Goal: Check status: Check status

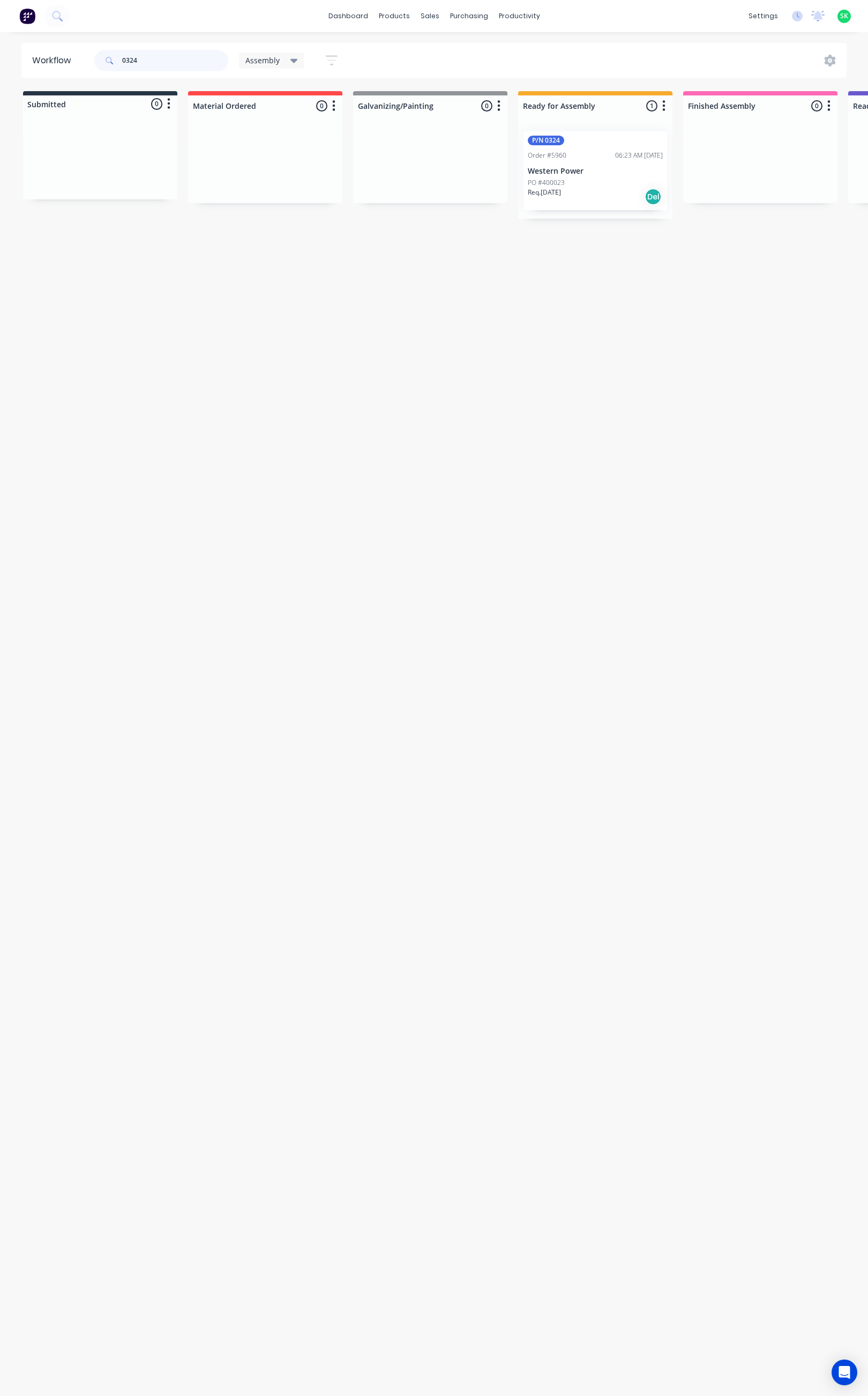
drag, startPoint x: 137, startPoint y: 65, endPoint x: 112, endPoint y: 65, distance: 25.0
click at [112, 65] on div "0324" at bounding box center [161, 60] width 134 height 22
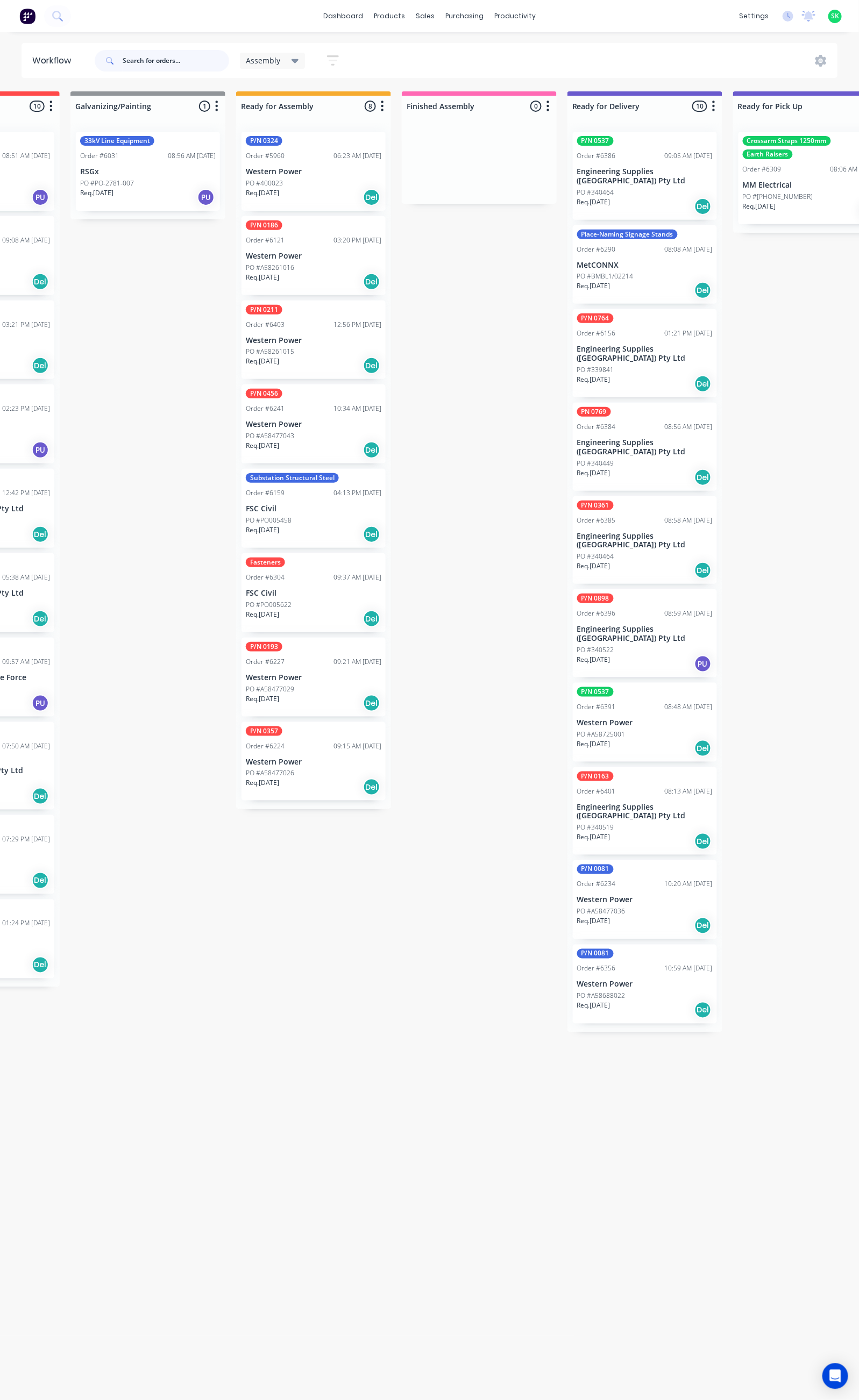
scroll to position [0, 295]
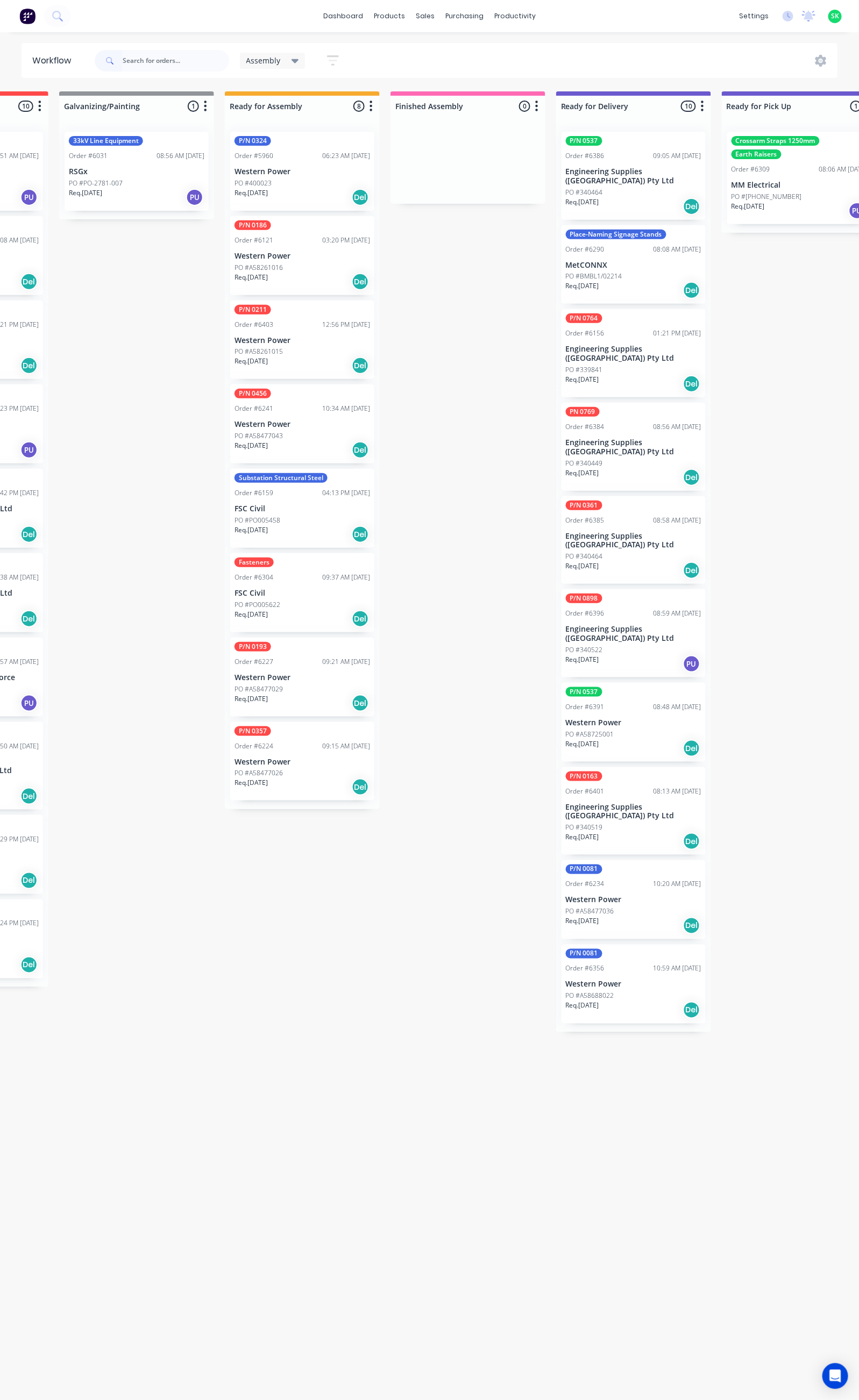
click at [638, 344] on p "Engineering Supplies ([GEOGRAPHIC_DATA]) Pty Ltd" at bounding box center [634, 353] width 136 height 19
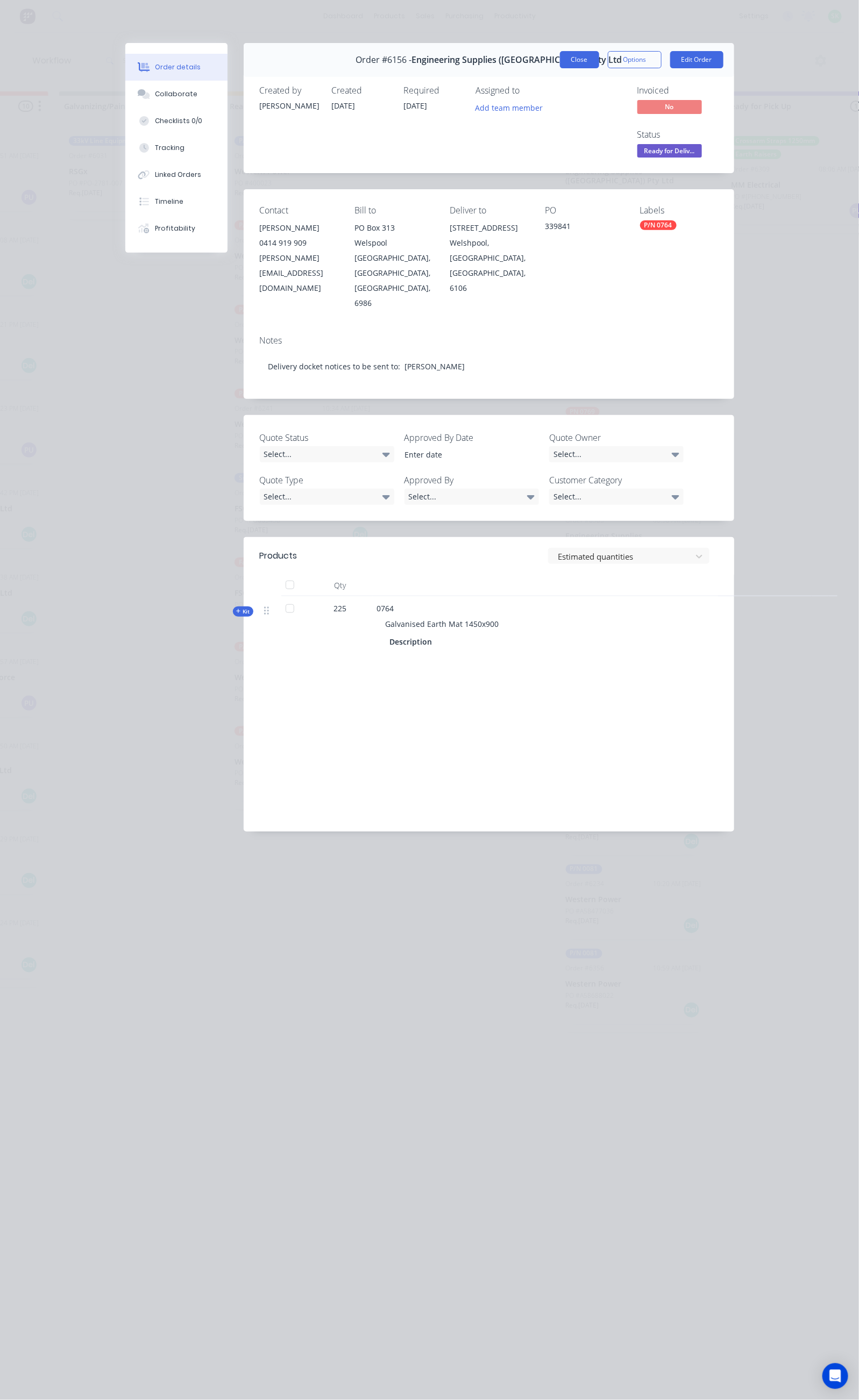
click at [599, 60] on button "Close" at bounding box center [579, 60] width 40 height 17
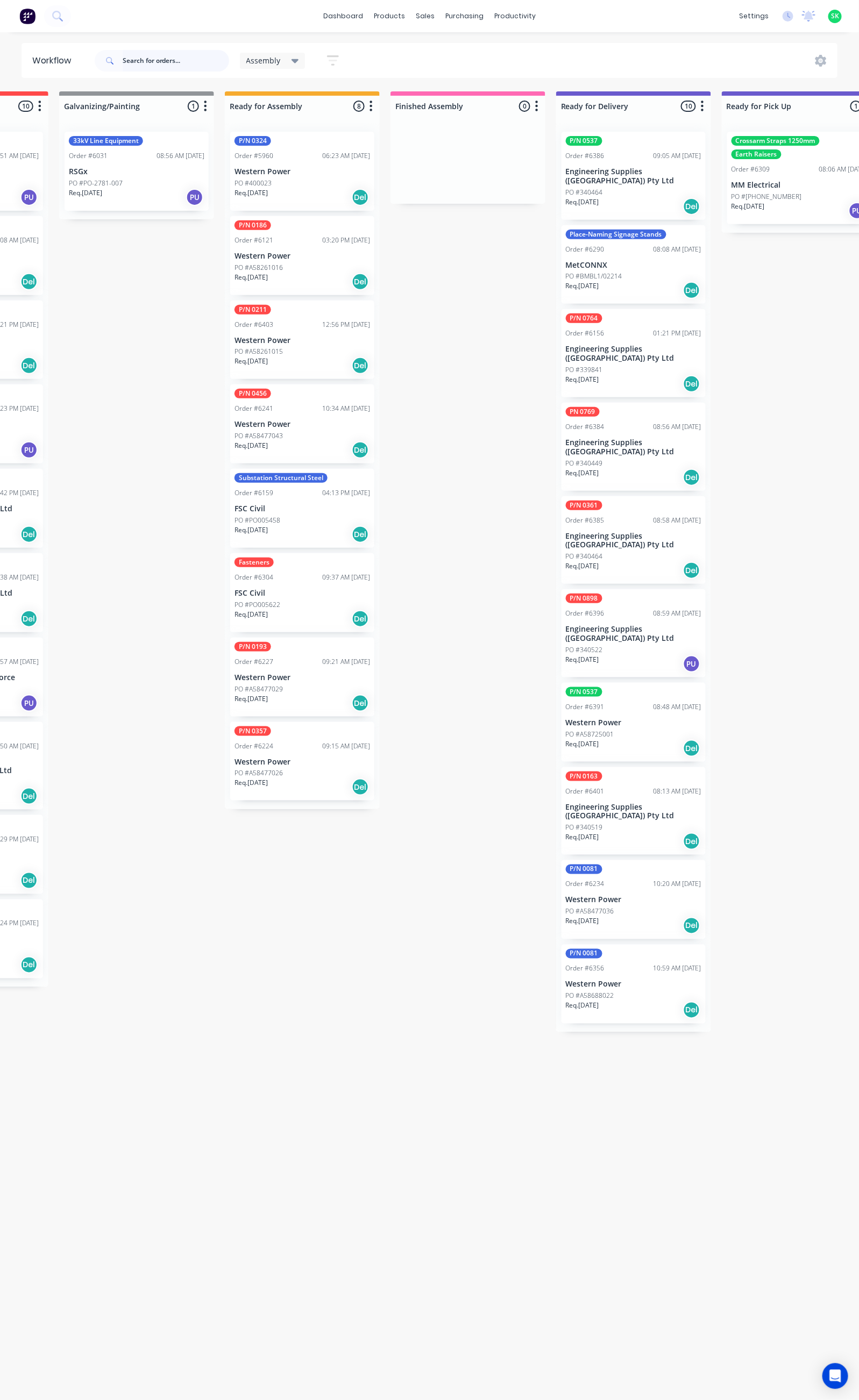
click at [167, 66] on input "text" at bounding box center [175, 60] width 107 height 22
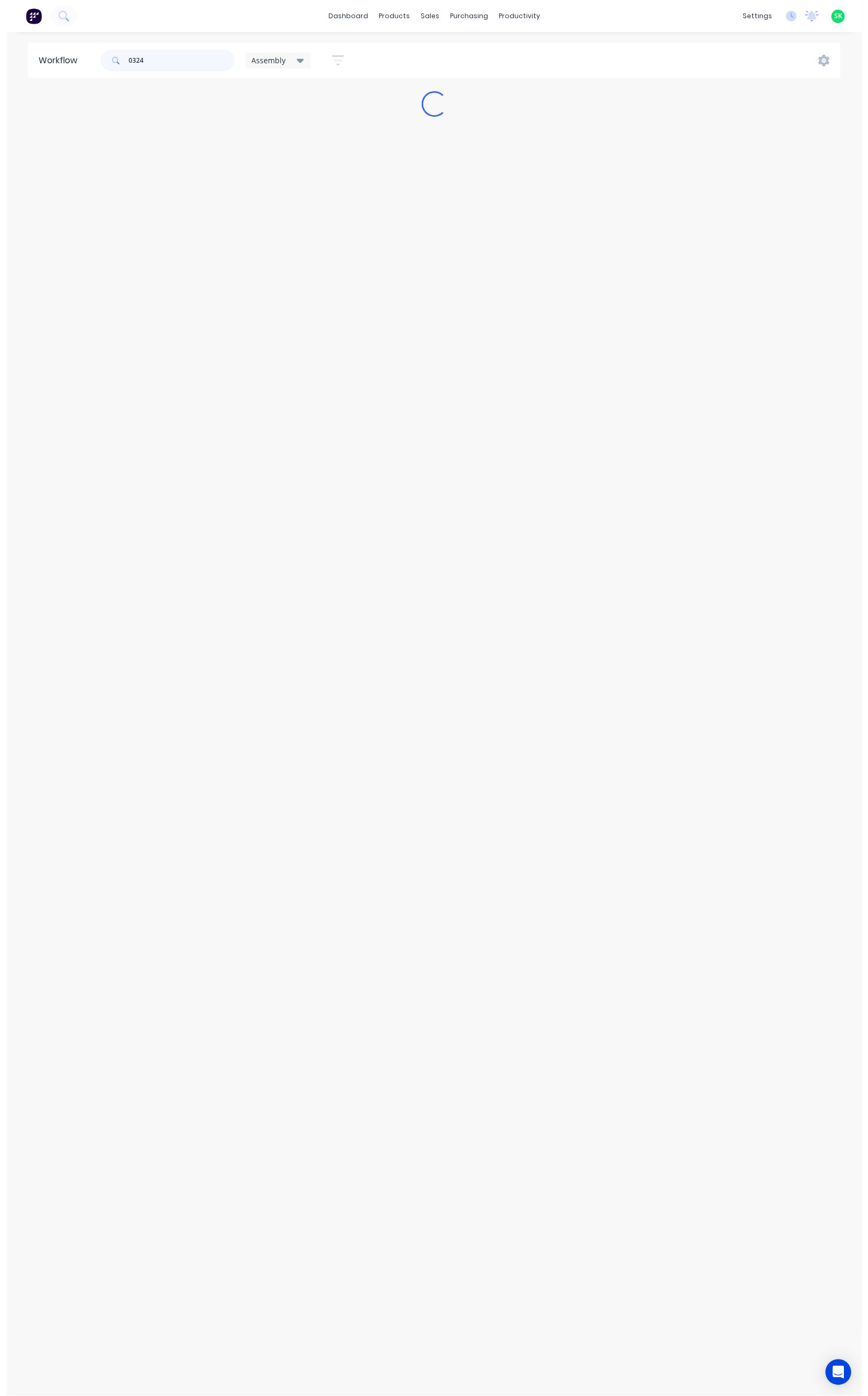
scroll to position [0, 0]
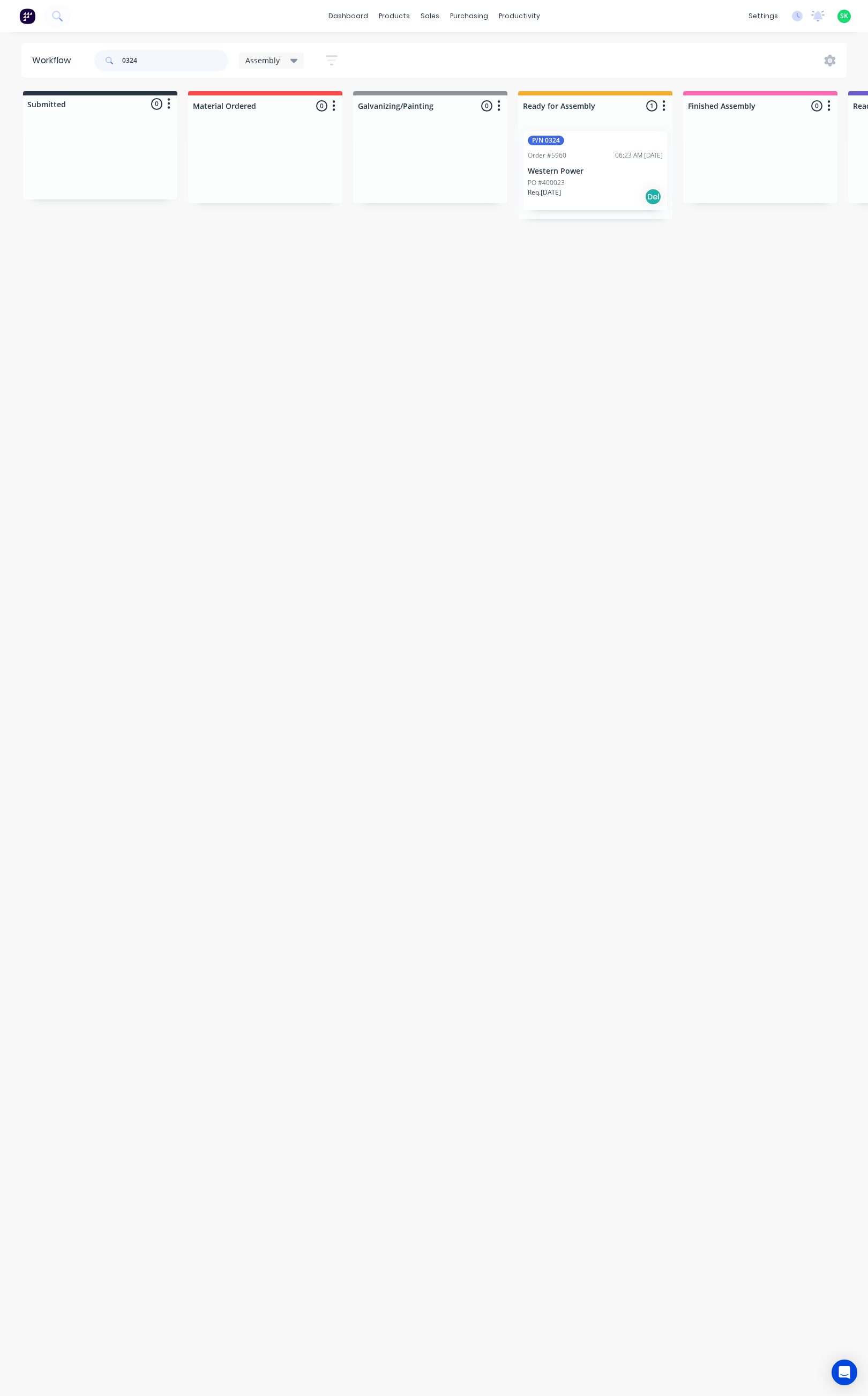
type input "0324"
click at [603, 171] on p "Western Power" at bounding box center [595, 171] width 135 height 9
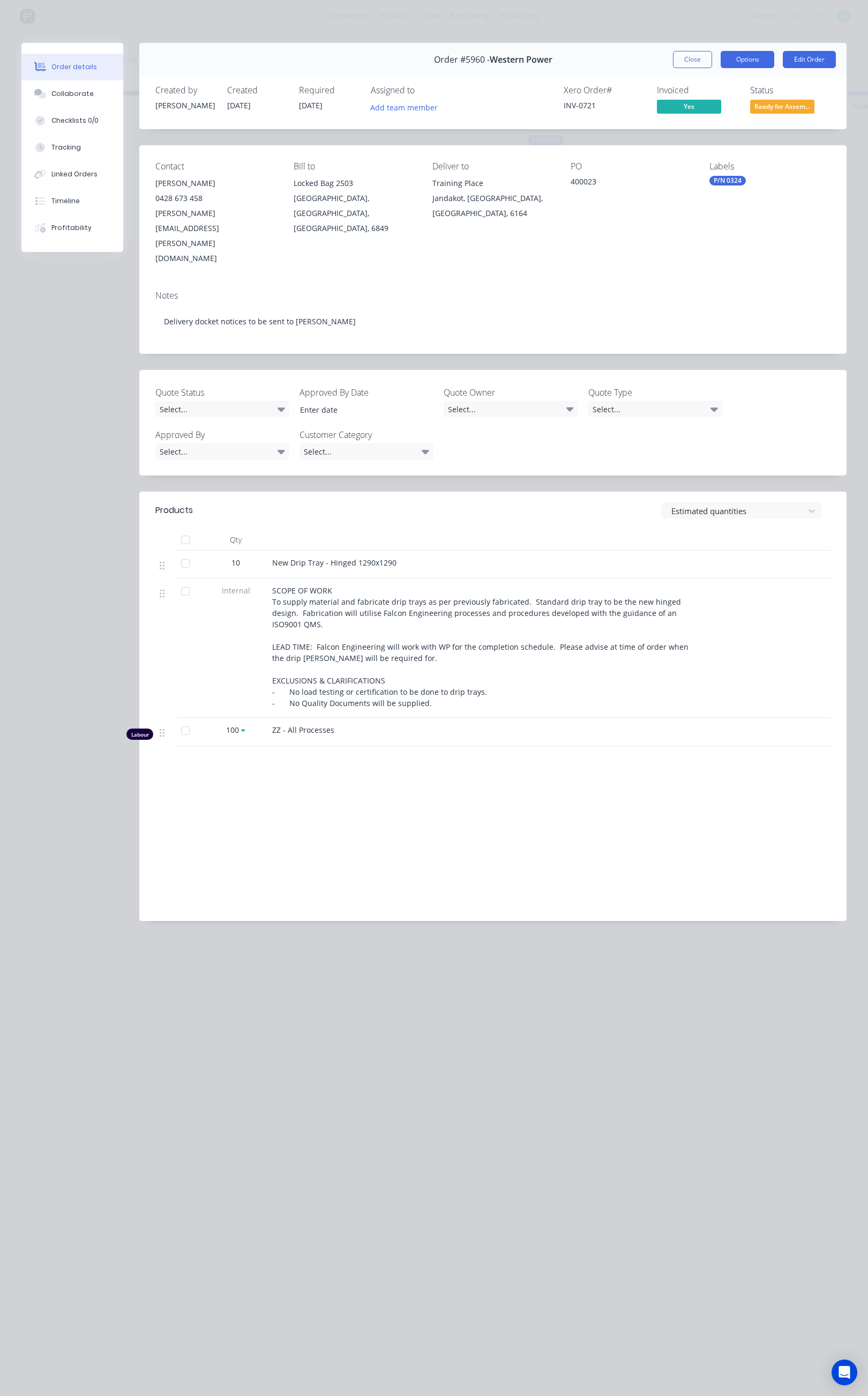
click at [739, 53] on button "Options" at bounding box center [748, 59] width 54 height 17
click at [693, 61] on button "Close" at bounding box center [693, 59] width 39 height 17
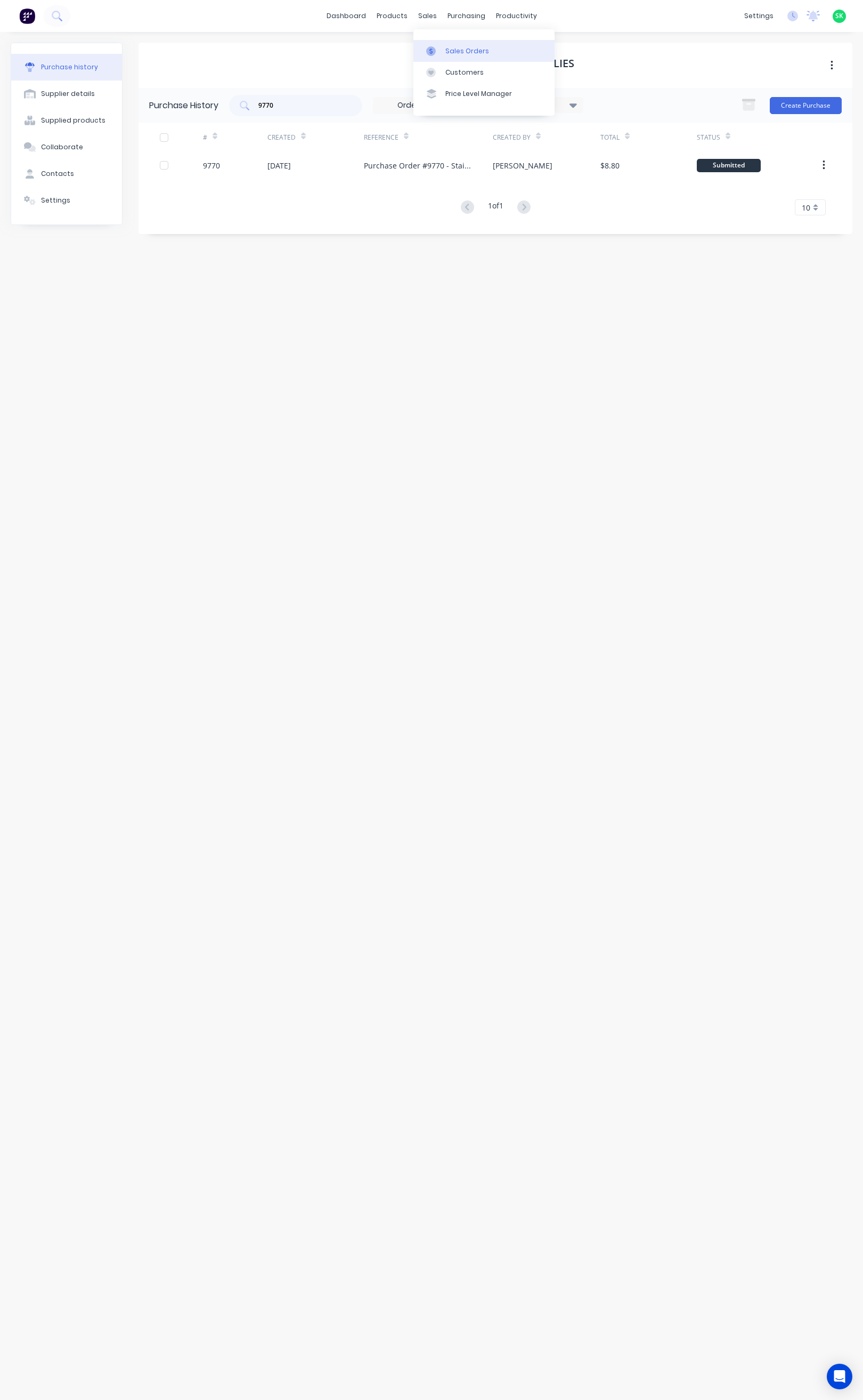
click at [448, 52] on div "Sales Orders" at bounding box center [467, 51] width 44 height 10
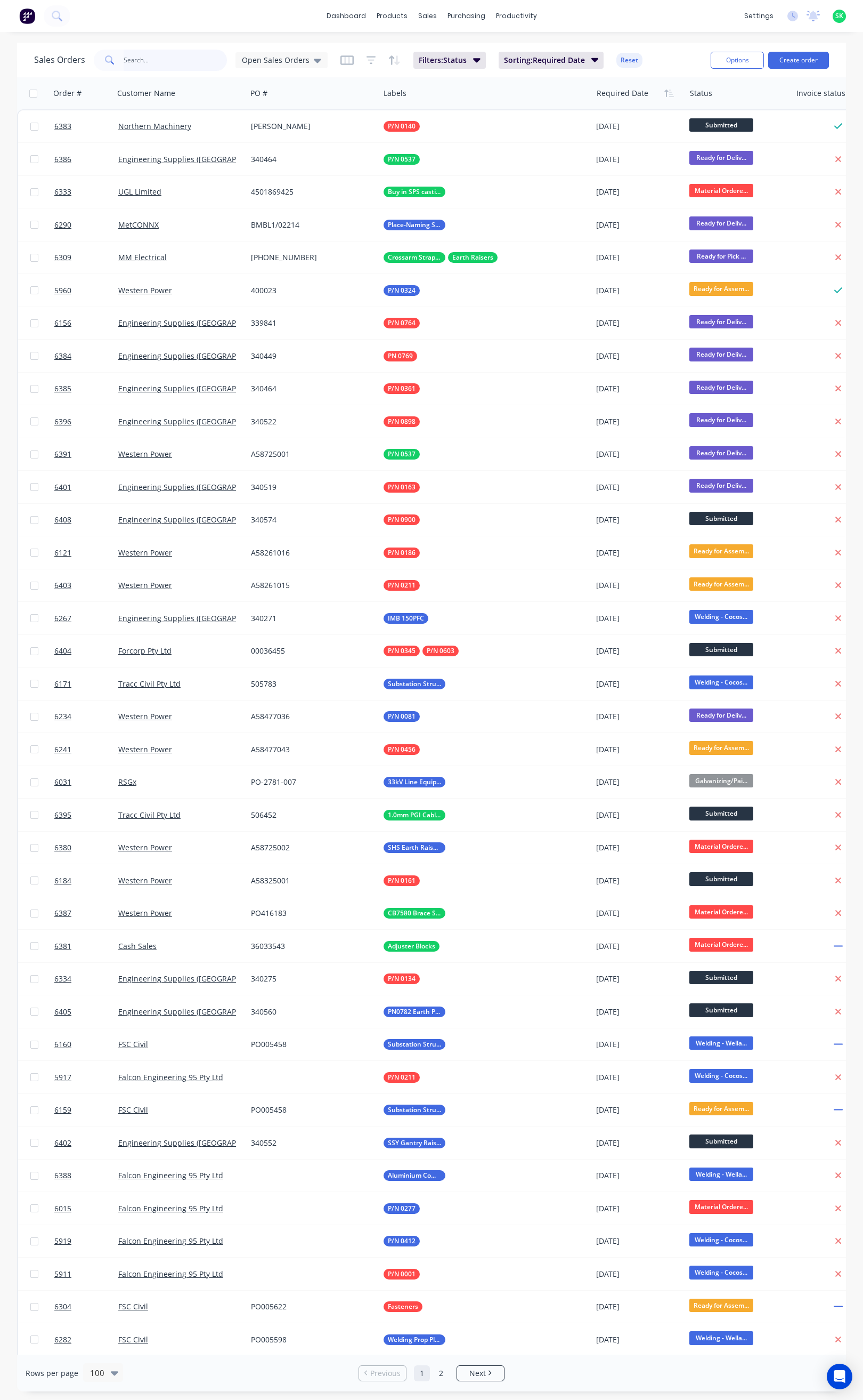
click at [150, 61] on input "text" at bounding box center [175, 60] width 104 height 21
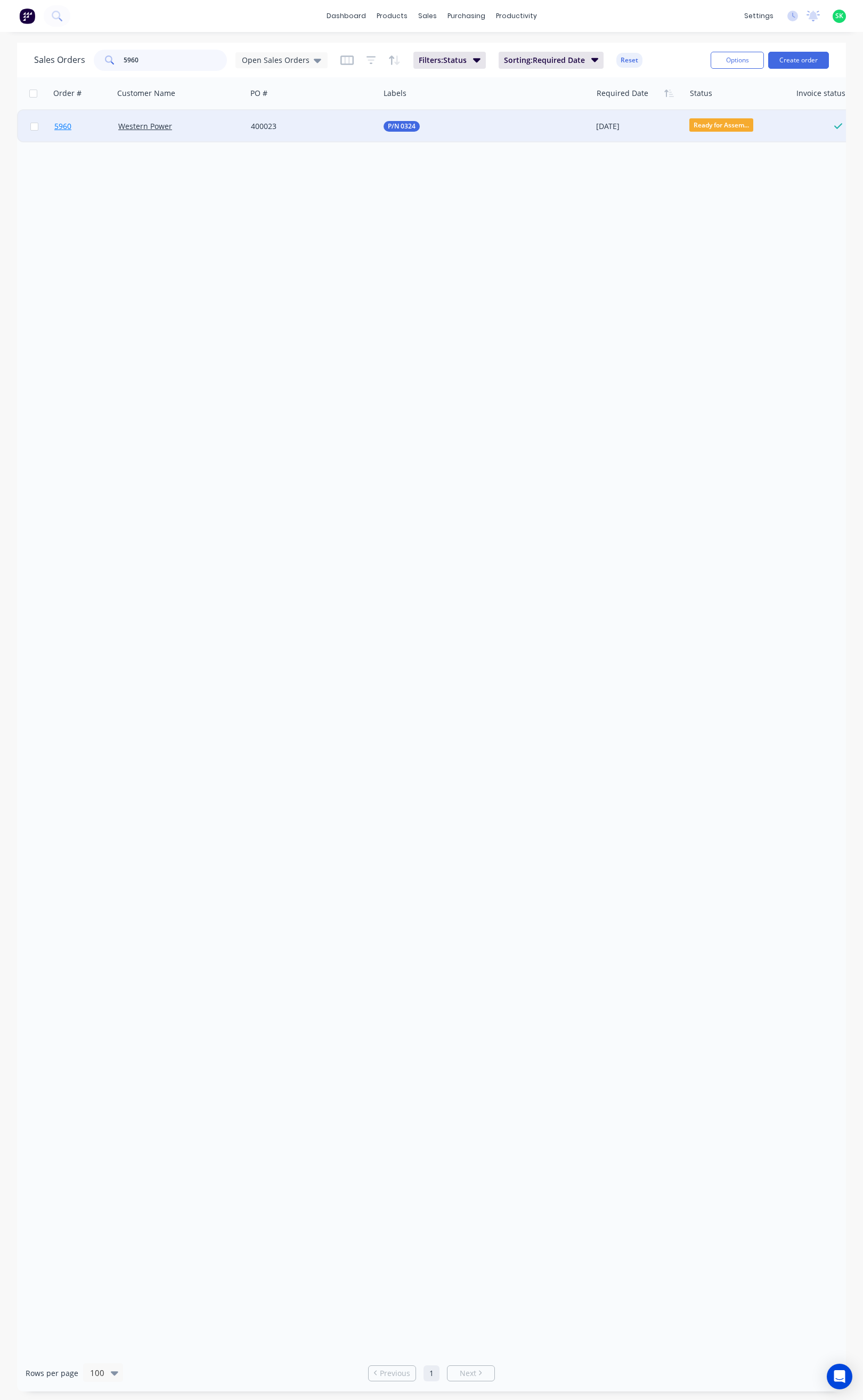
type input "5960"
click at [64, 126] on span "5960" at bounding box center [63, 126] width 17 height 10
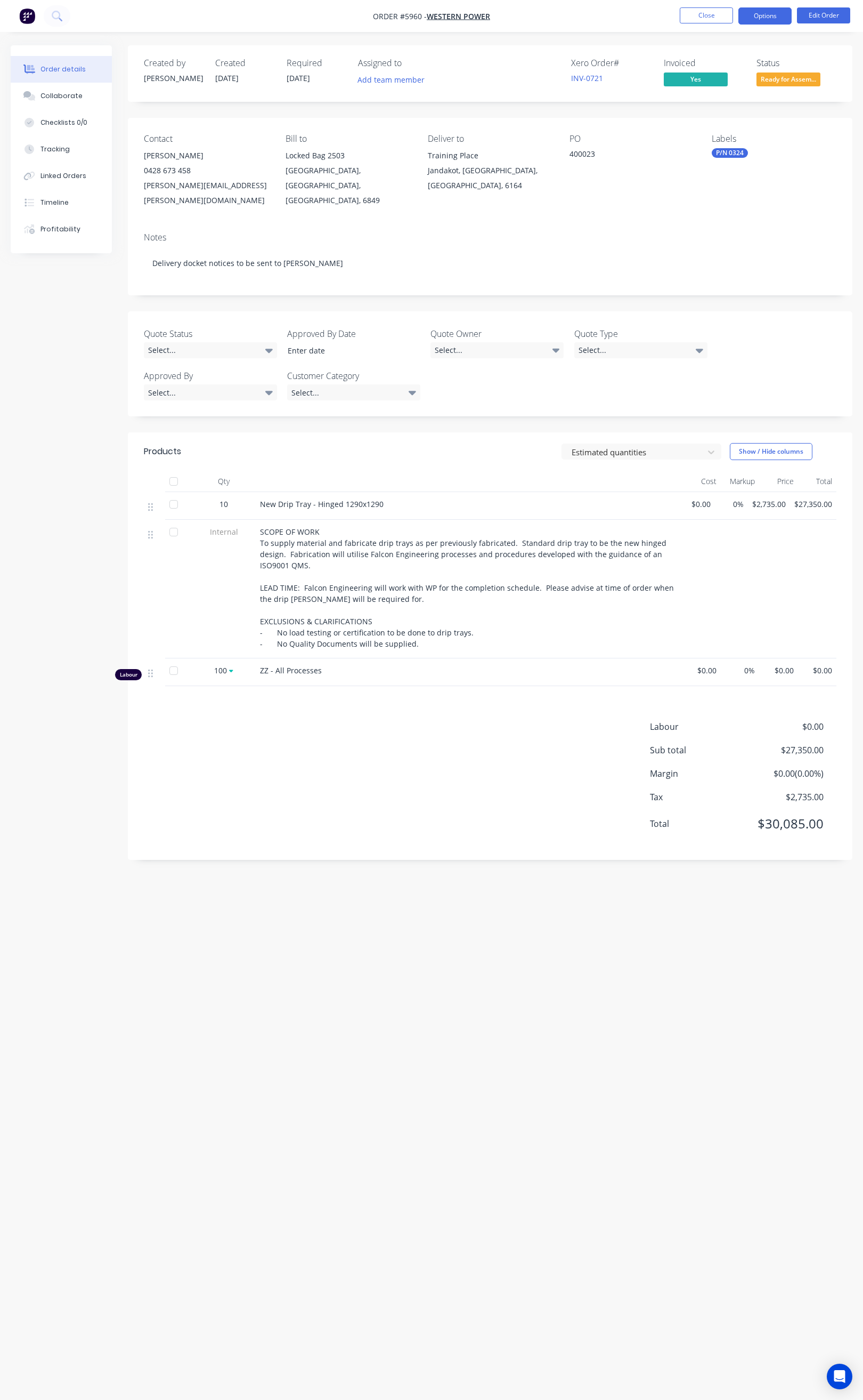
click at [766, 18] on button "Options" at bounding box center [765, 16] width 53 height 17
click at [752, 106] on div "Order Confirmation" at bounding box center [733, 107] width 98 height 16
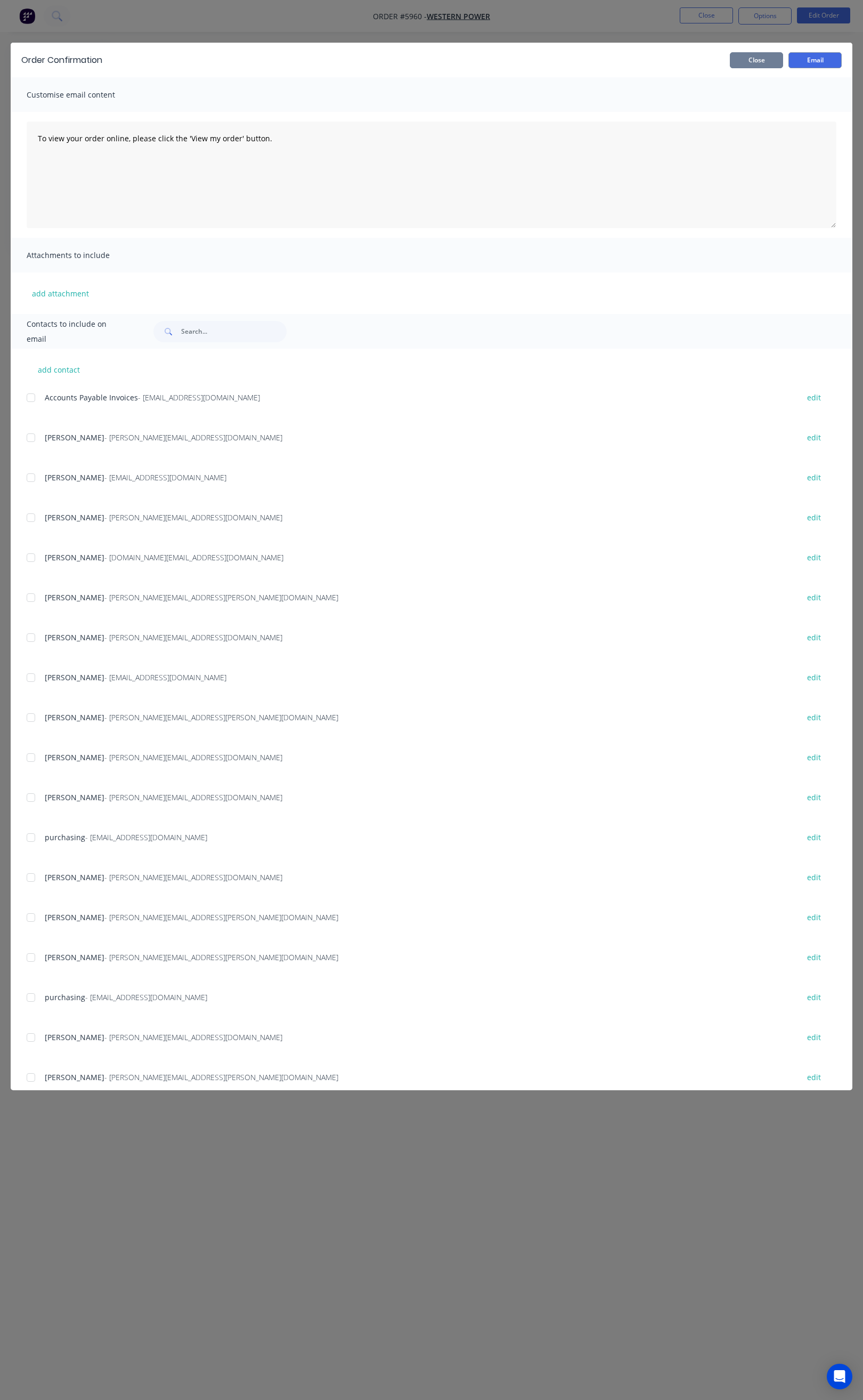
click at [760, 63] on button "Close" at bounding box center [757, 61] width 53 height 16
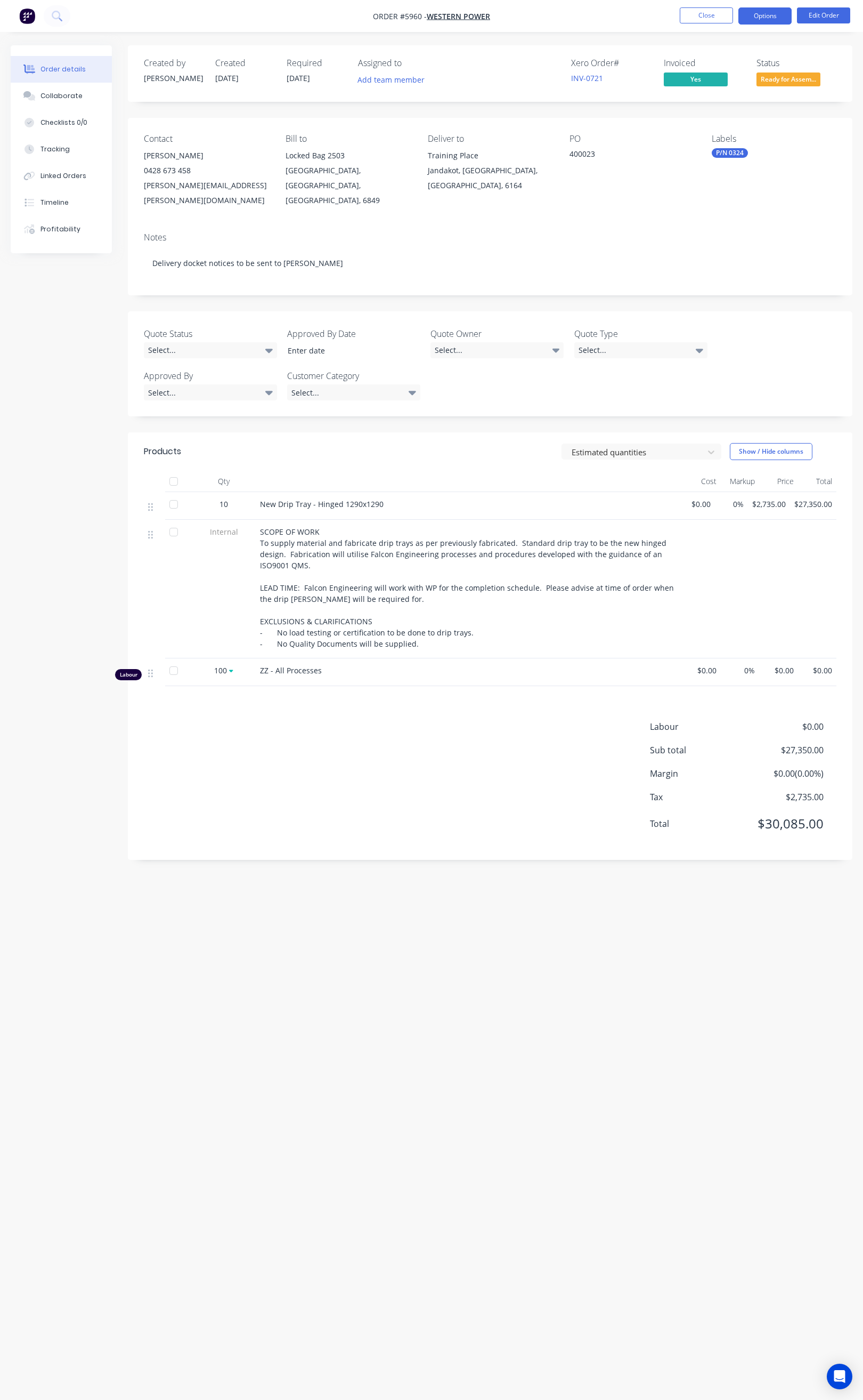
click at [773, 13] on button "Options" at bounding box center [765, 16] width 53 height 17
click at [734, 104] on div "Order Confirmation" at bounding box center [733, 107] width 98 height 16
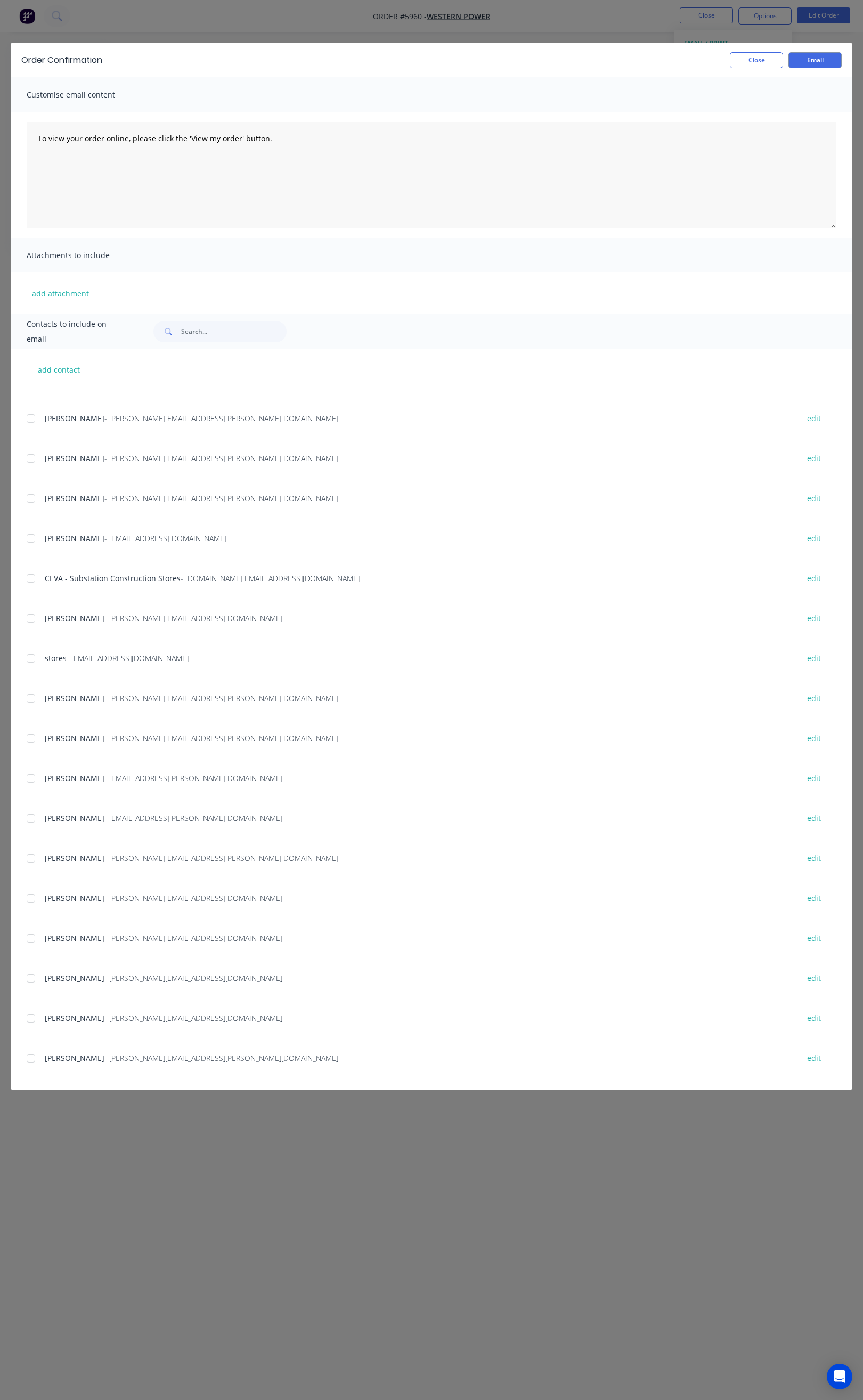
scroll to position [939, 0]
click at [32, 580] on div at bounding box center [30, 577] width 21 height 21
drag, startPoint x: 279, startPoint y: 135, endPoint x: 862, endPoint y: 440, distance: 658.0
click at [463, 194] on textarea "To view your order online, please click the 'View my order' button." at bounding box center [432, 174] width 810 height 106
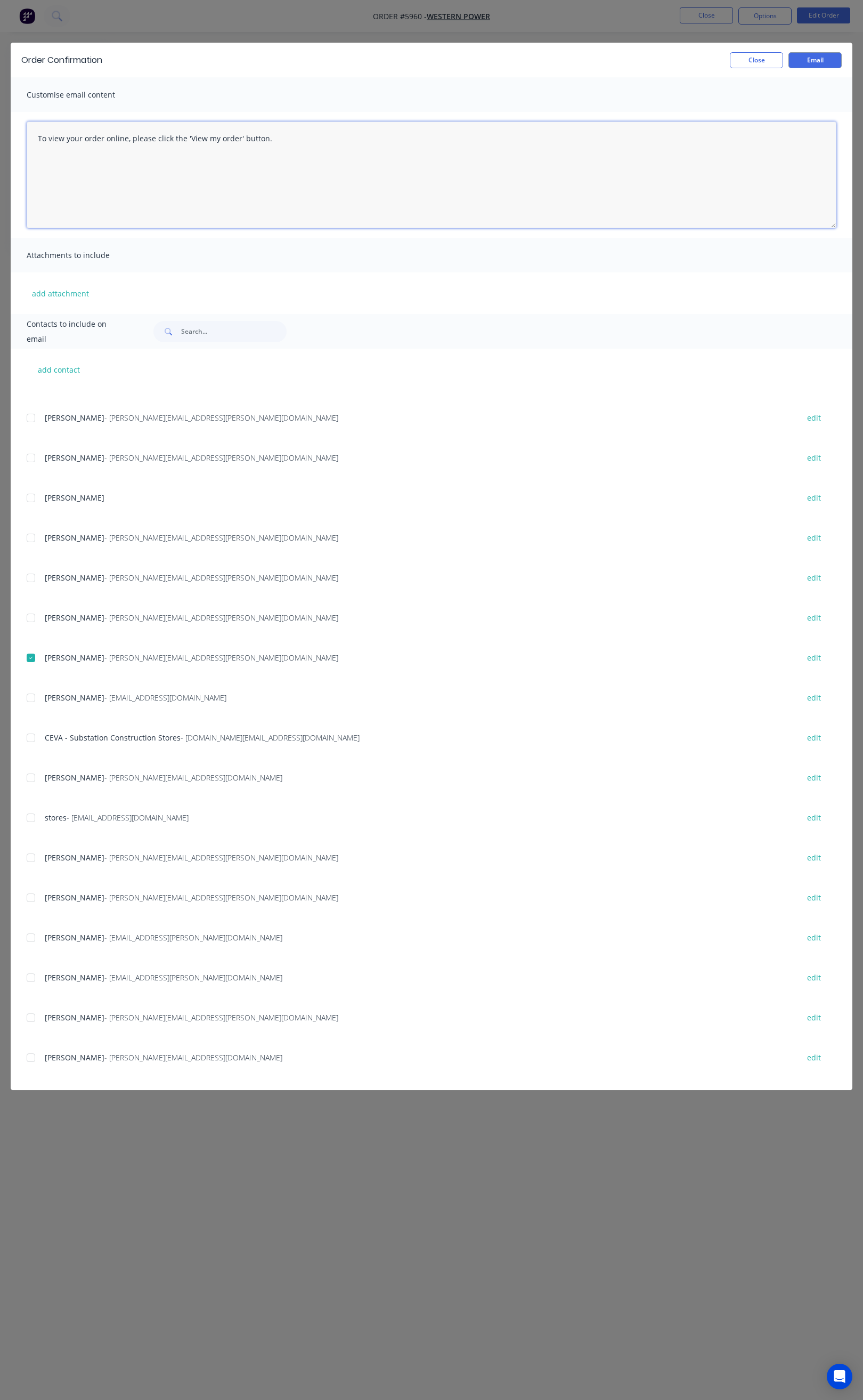
drag, startPoint x: 256, startPoint y: 138, endPoint x: 30, endPoint y: 144, distance: 226.1
click at [30, 144] on textarea "To view your order online, please click the 'View my order' button." at bounding box center [432, 174] width 810 height 106
paste textarea "Hi [PERSON_NAME], Your order 5960 is now ready for delivery in full. It will ge…"
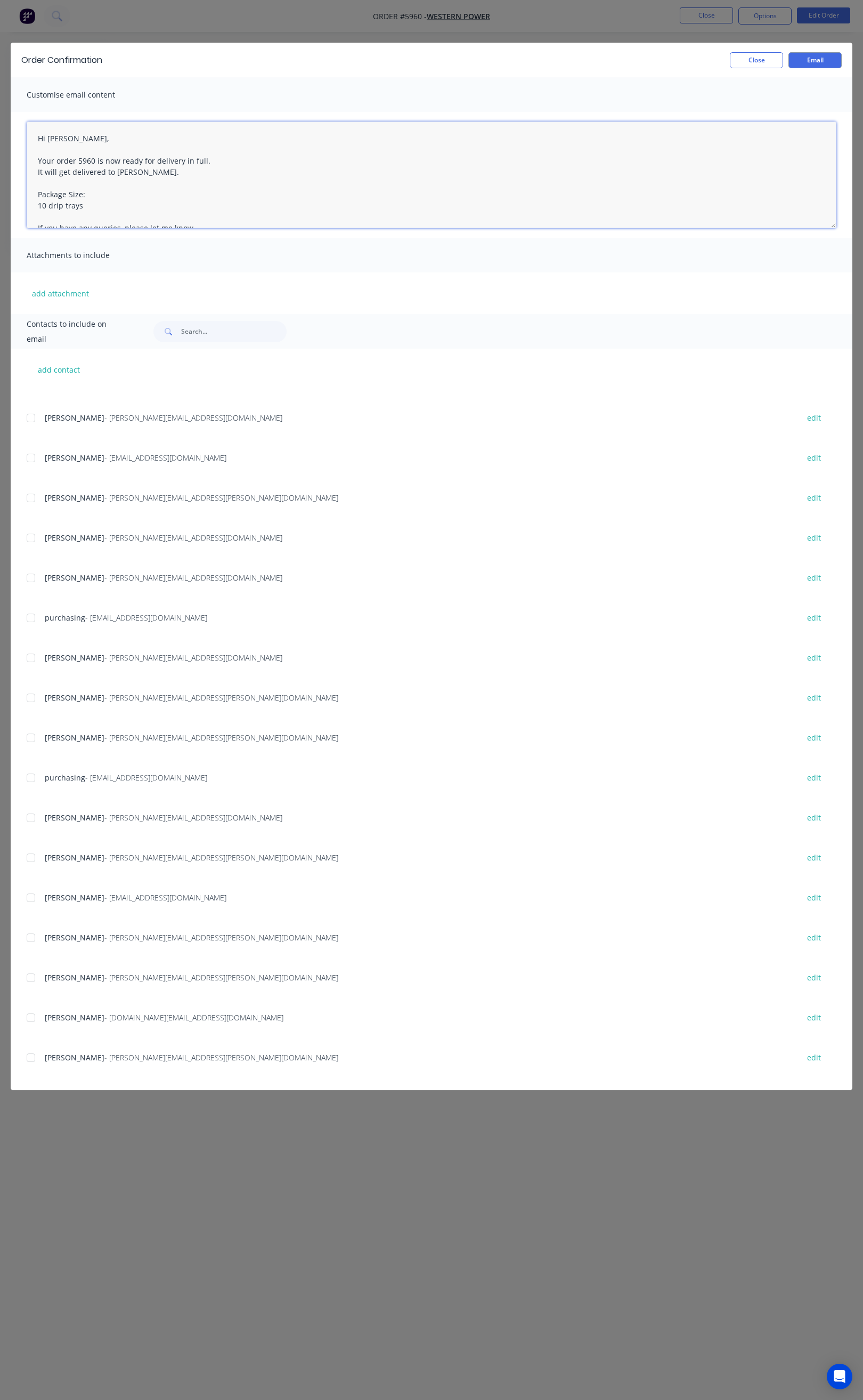
scroll to position [140, 0]
click at [30, 733] on div at bounding box center [30, 738] width 21 height 21
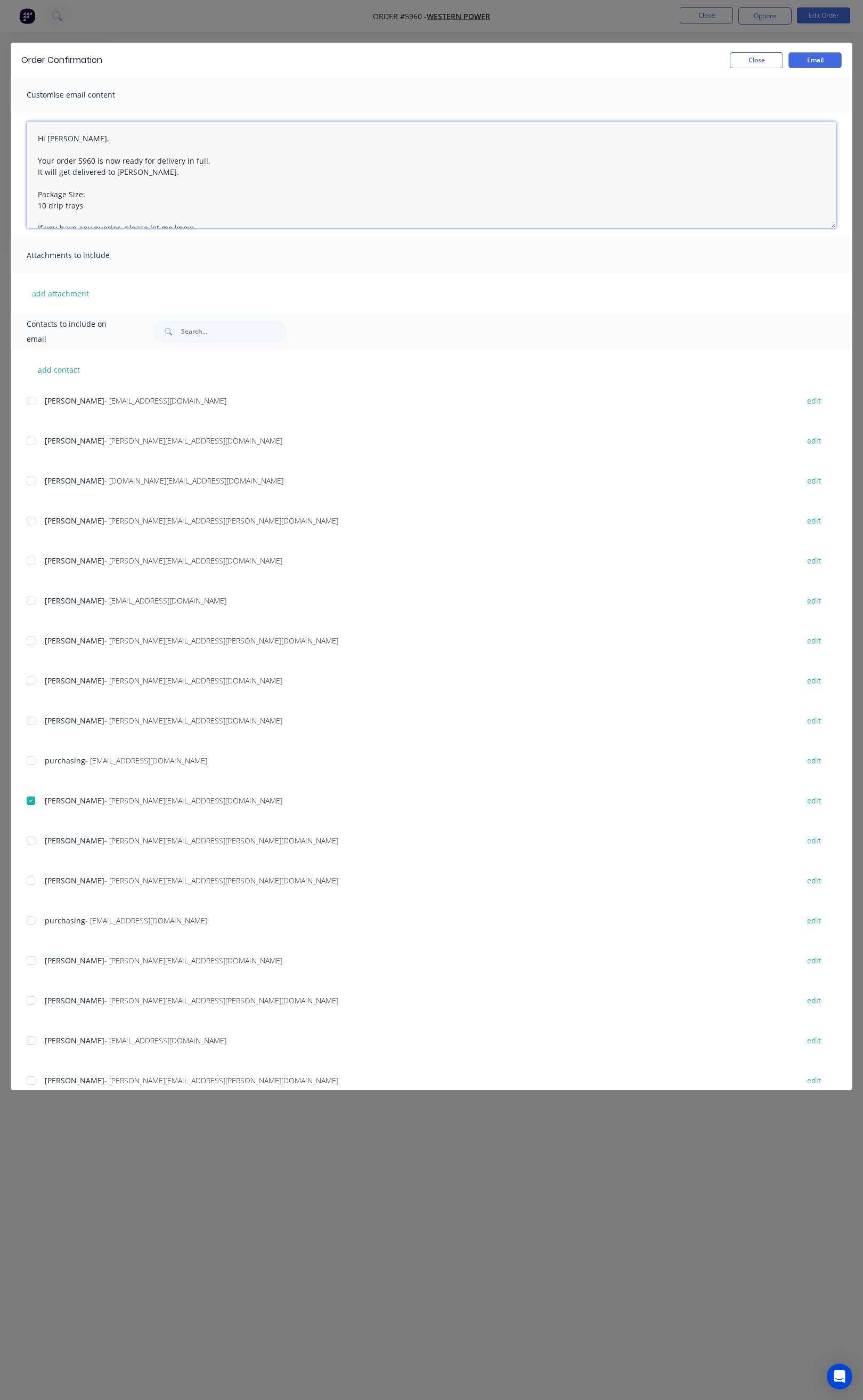
scroll to position [0, 0]
click at [32, 518] on div at bounding box center [30, 517] width 21 height 21
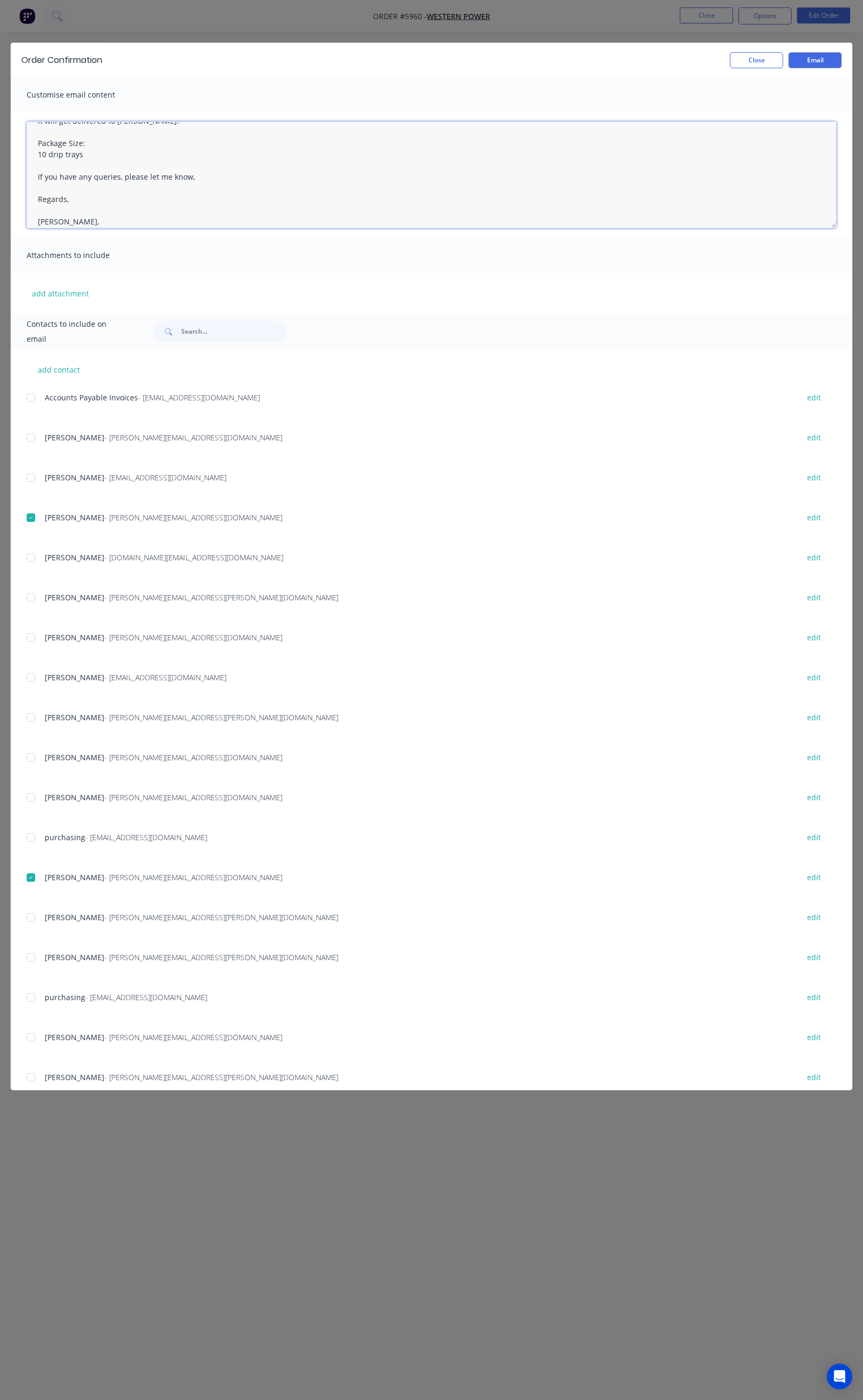
scroll to position [80, 0]
type textarea "Hi [PERSON_NAME], Your order 5960 is now ready for delivery in full. It will ge…"
click at [814, 60] on button "Email" at bounding box center [815, 61] width 53 height 16
click at [758, 63] on button "Close" at bounding box center [757, 61] width 53 height 16
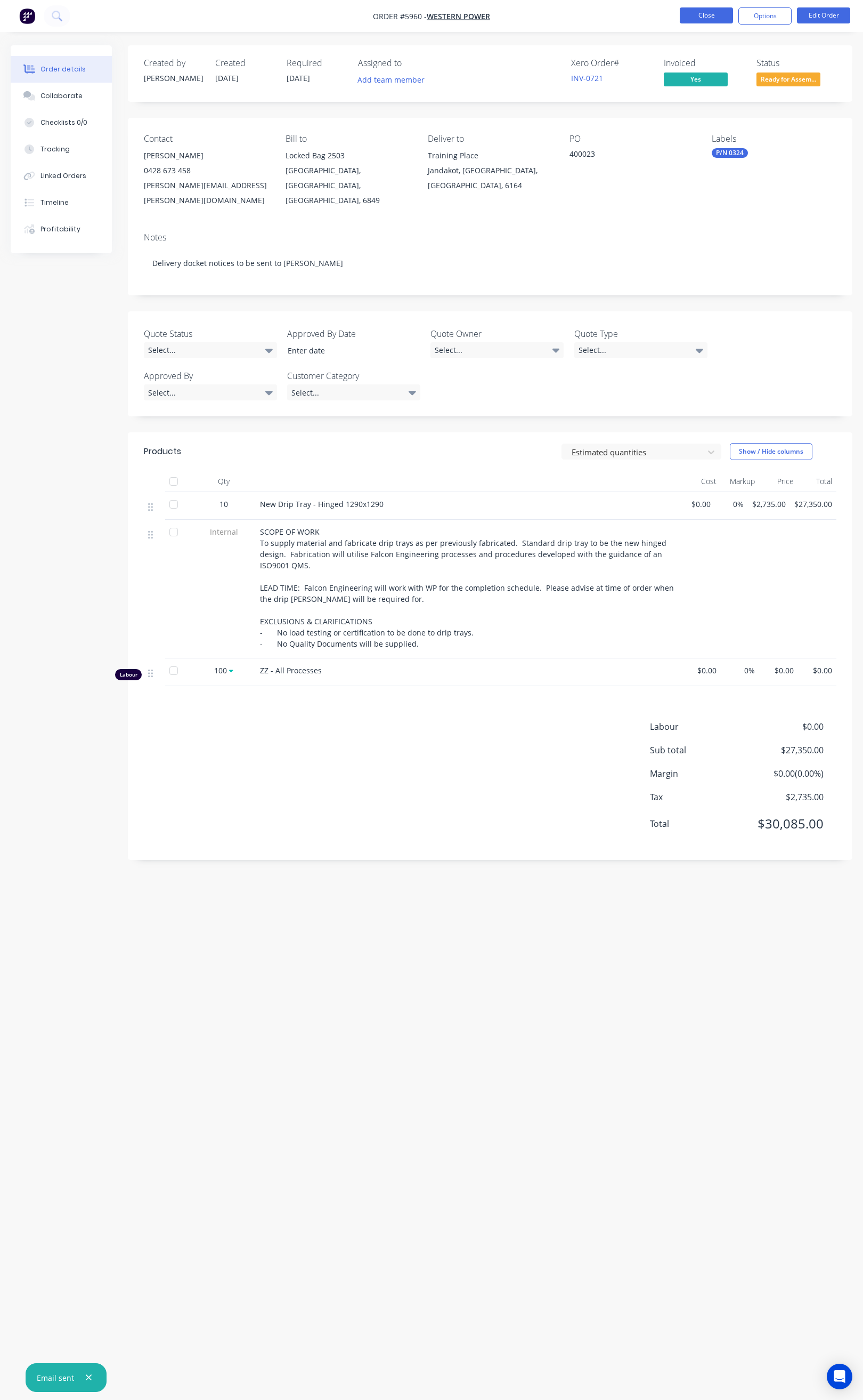
click at [716, 21] on button "Close" at bounding box center [706, 16] width 53 height 16
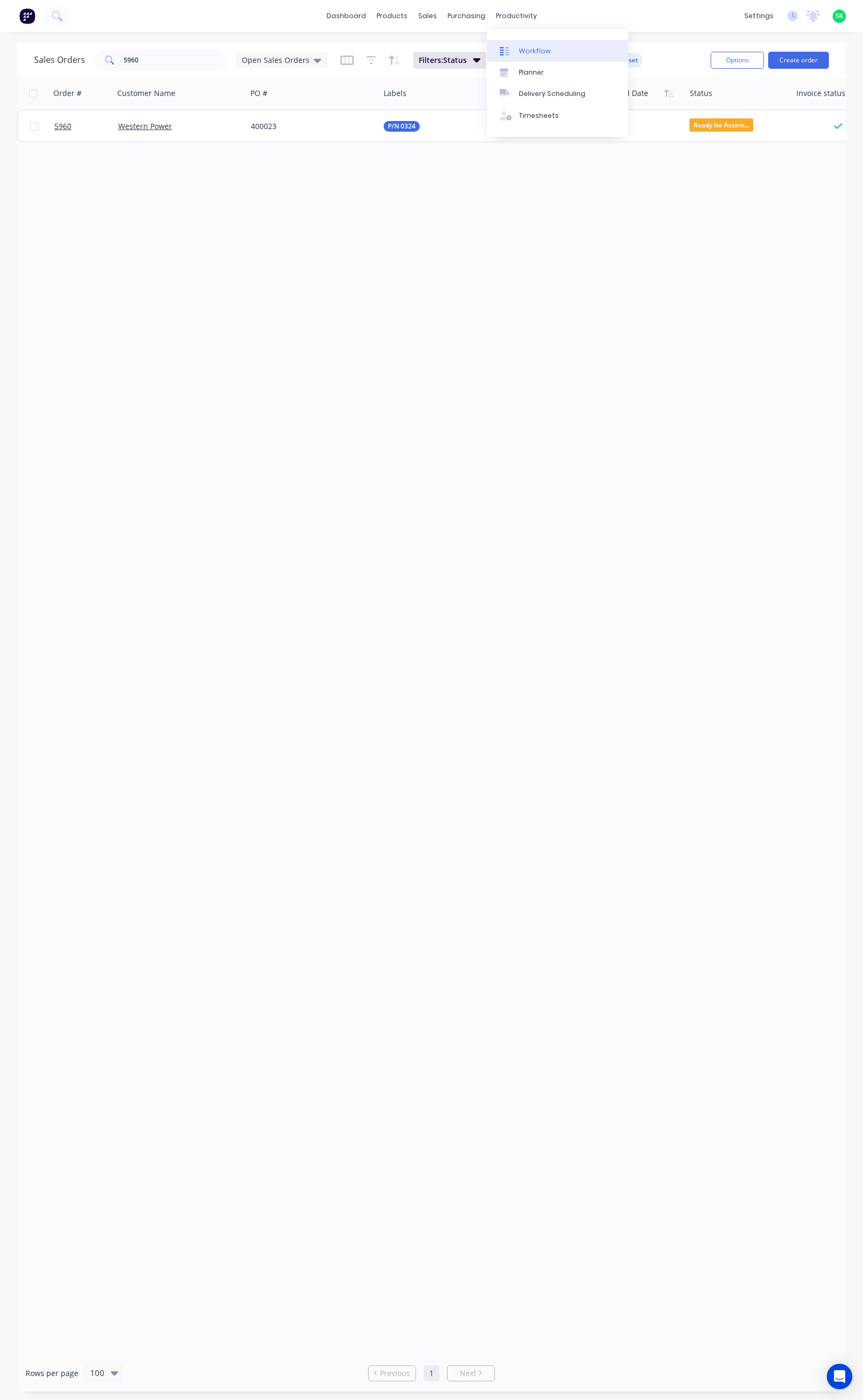
click at [515, 49] on div at bounding box center [508, 51] width 16 height 10
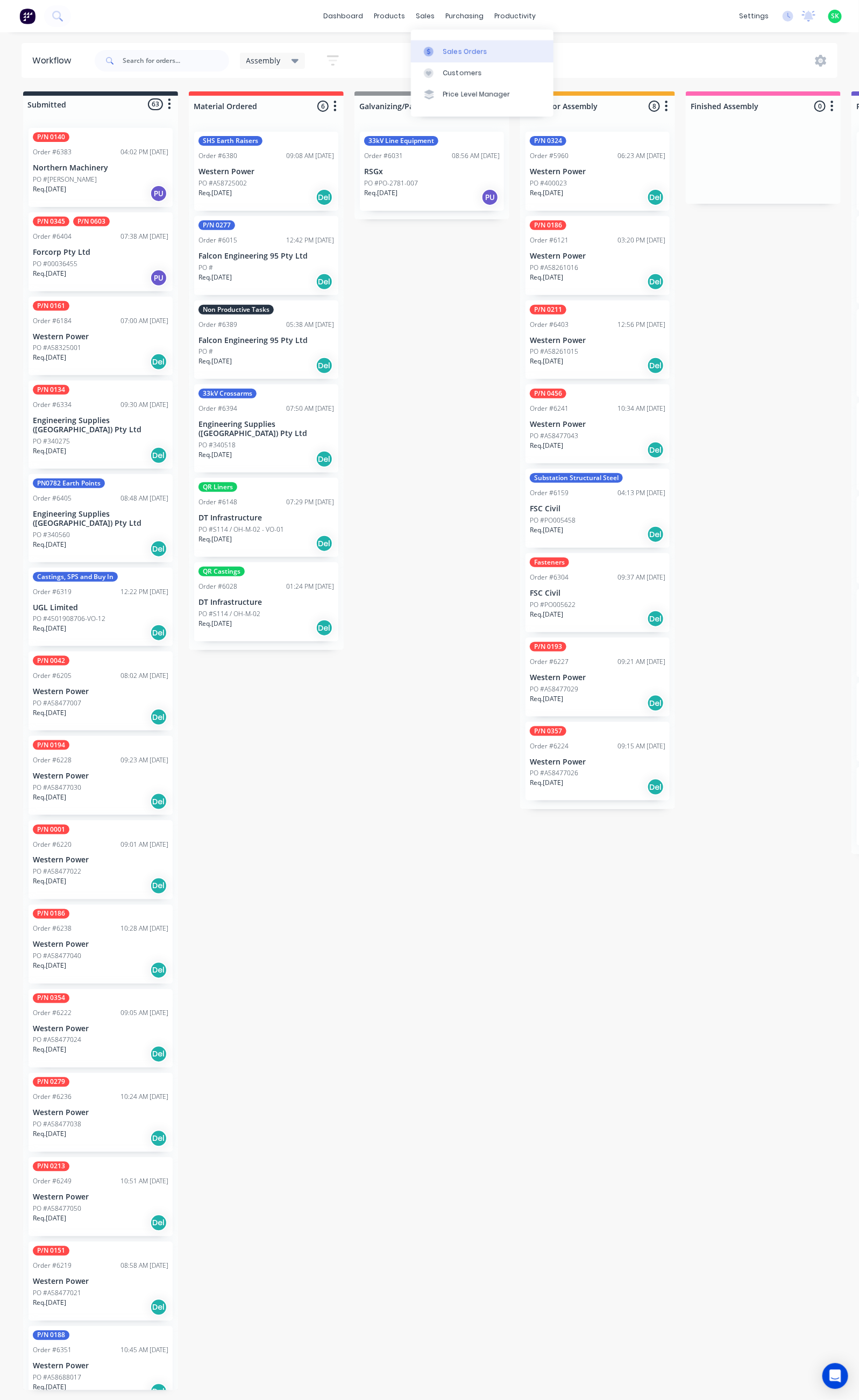
click at [441, 48] on link "Sales Orders" at bounding box center [482, 51] width 142 height 22
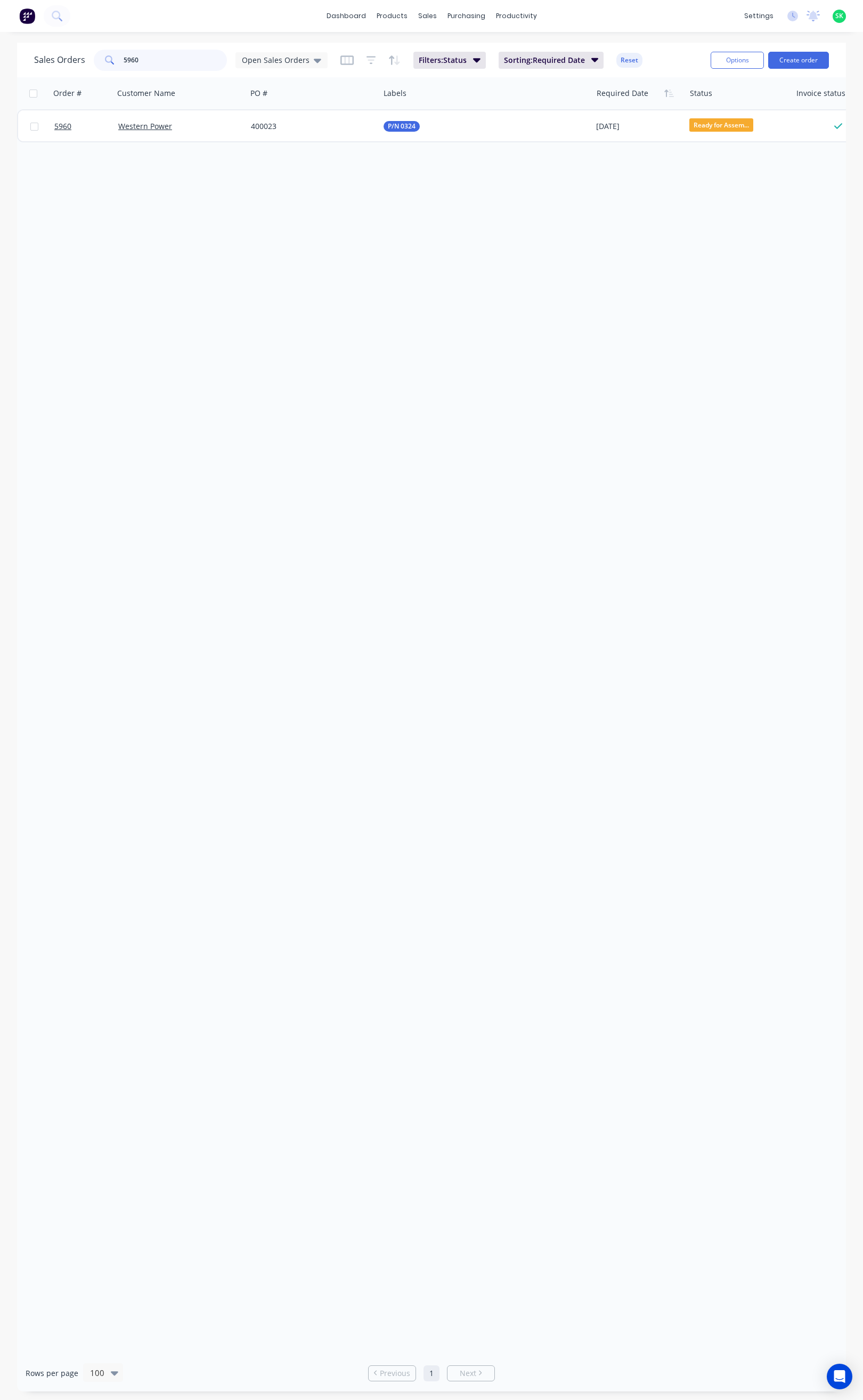
click at [144, 59] on input "5960" at bounding box center [175, 60] width 104 height 21
type input "5"
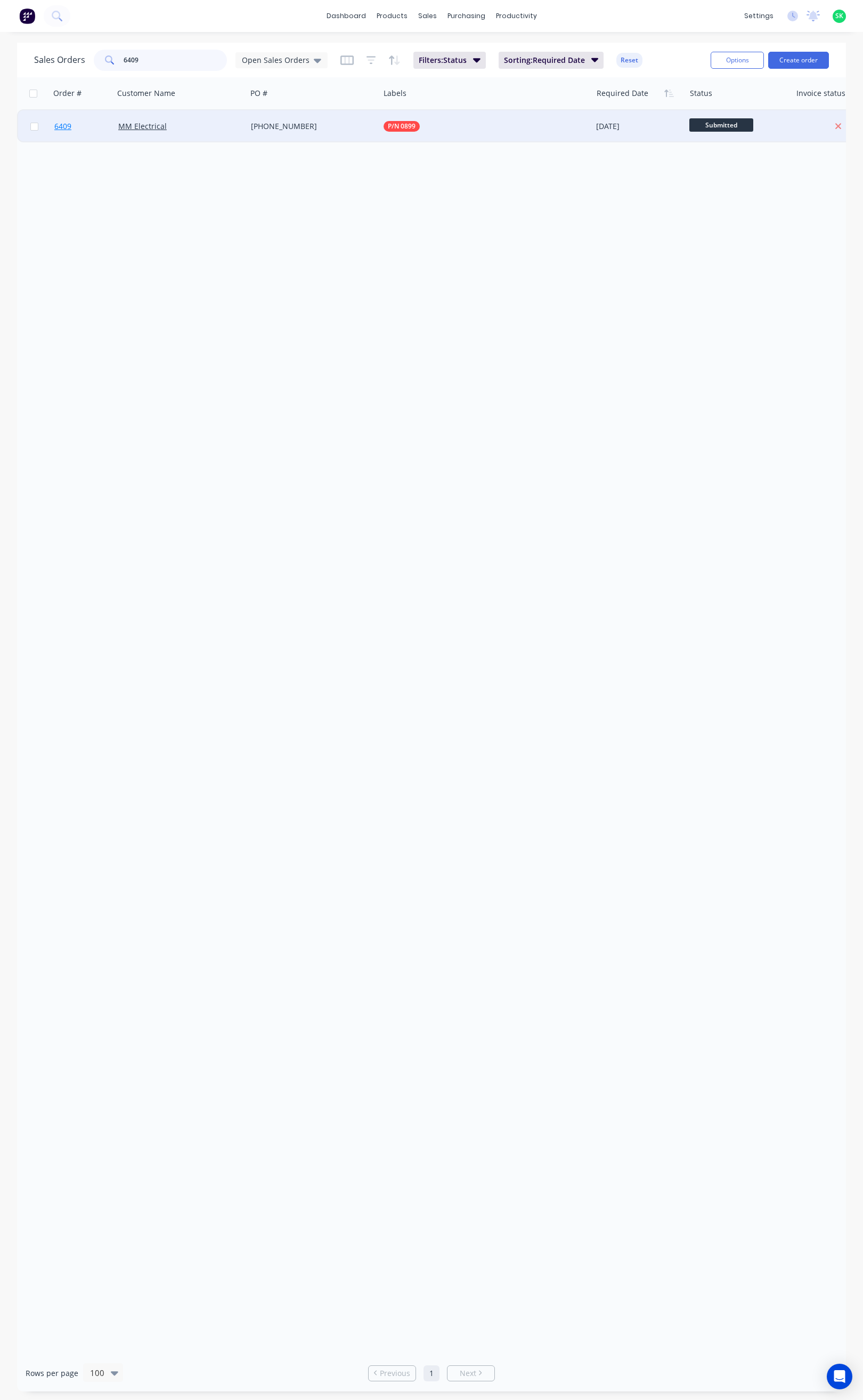
type input "6409"
click at [72, 123] on link "6409" at bounding box center [86, 126] width 64 height 32
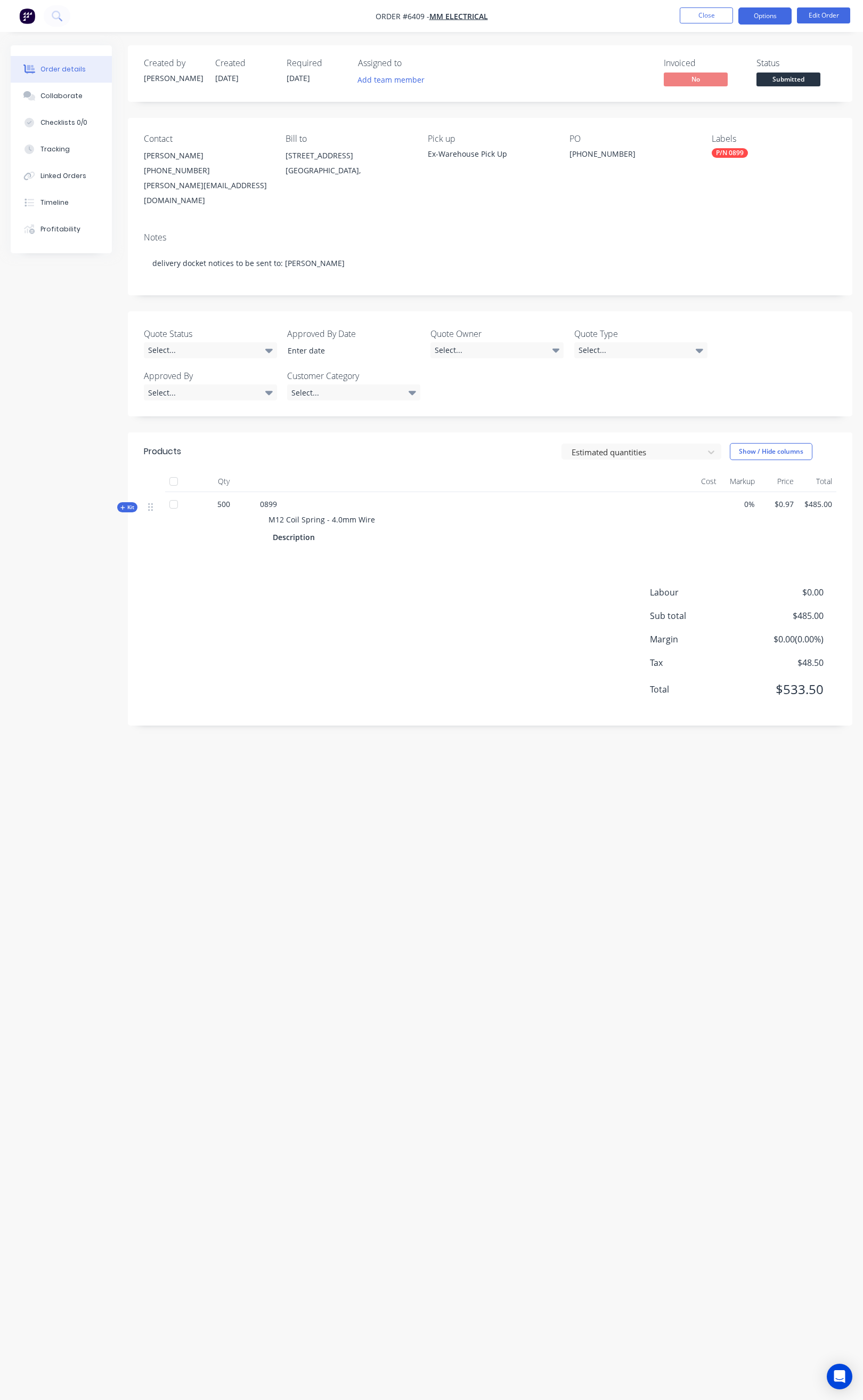
click at [757, 21] on button "Options" at bounding box center [765, 16] width 53 height 17
click at [727, 143] on div "Delivery Docket" at bounding box center [733, 150] width 98 height 16
click at [721, 106] on div "Without pricing" at bounding box center [733, 107] width 98 height 16
